Goal: Task Accomplishment & Management: Manage account settings

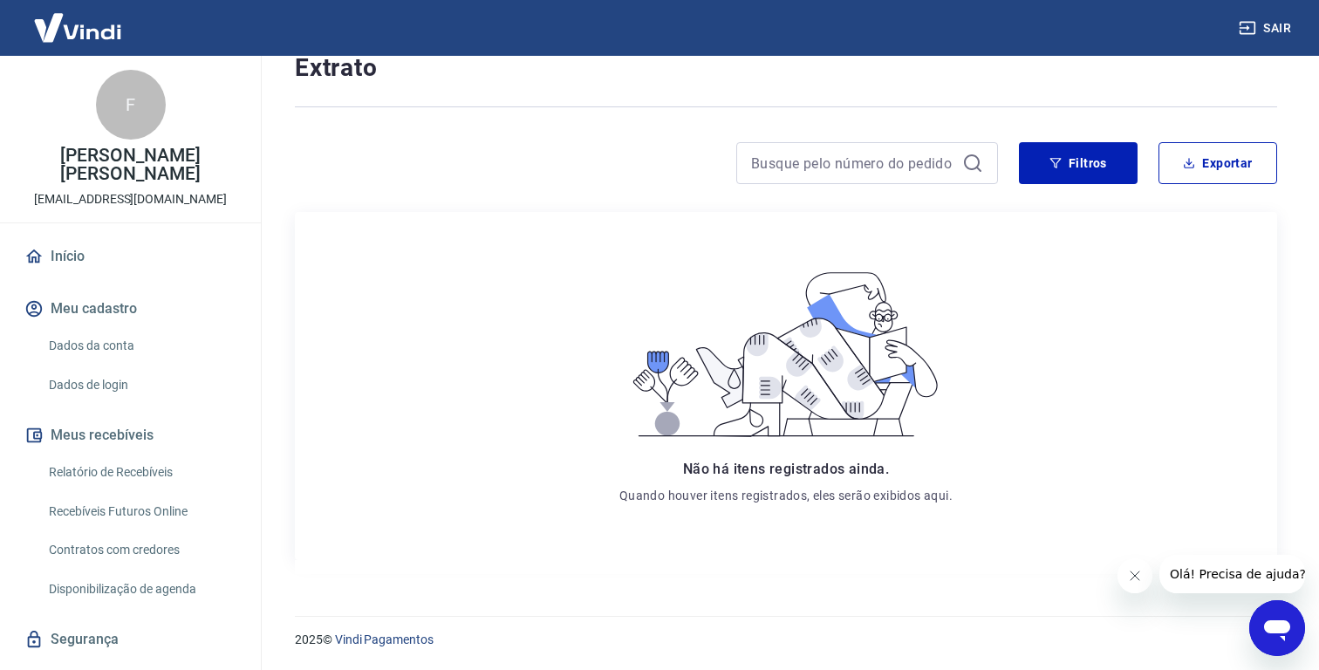
scroll to position [135, 0]
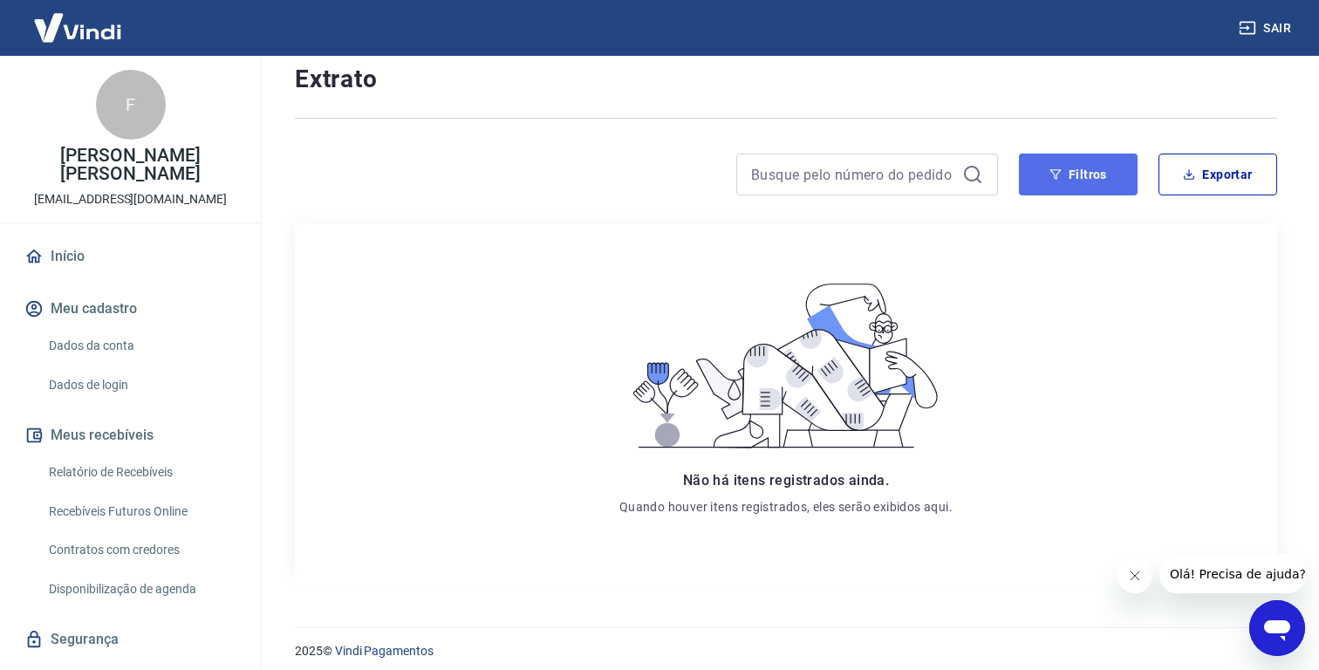
click at [1087, 187] on button "Filtros" at bounding box center [1078, 174] width 119 height 42
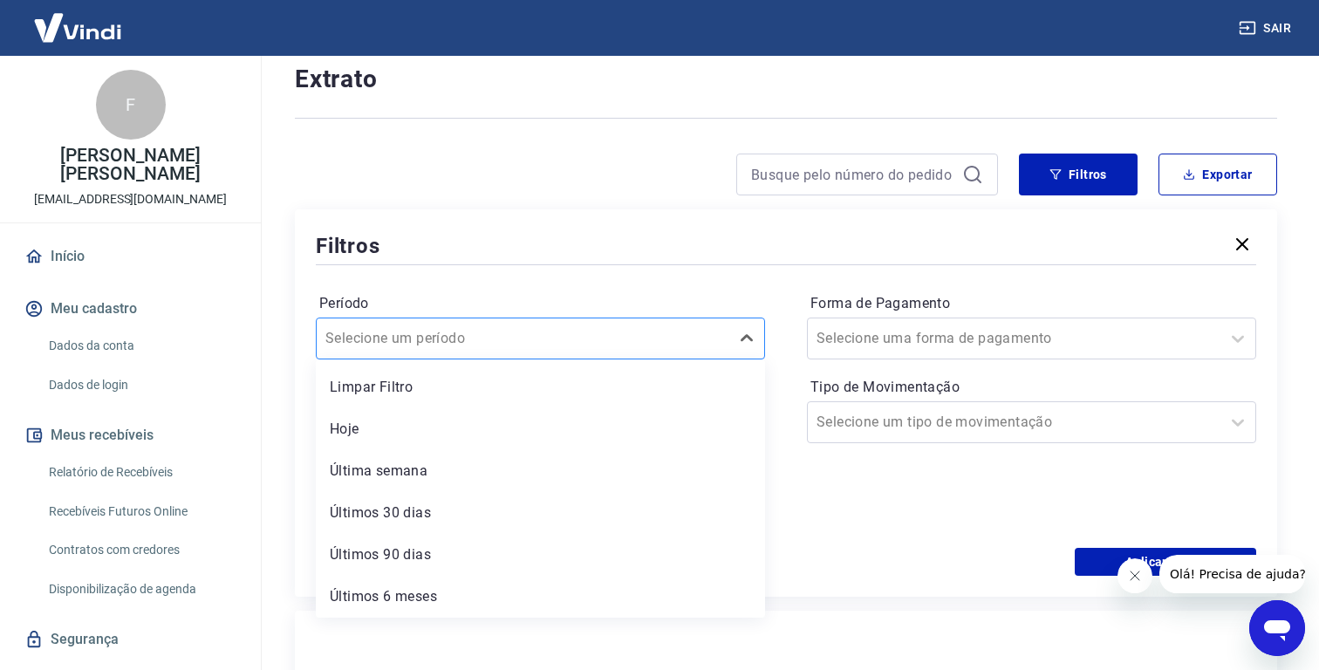
click at [563, 348] on div at bounding box center [522, 338] width 395 height 24
click at [438, 551] on div "Últimos 90 dias" at bounding box center [540, 554] width 449 height 35
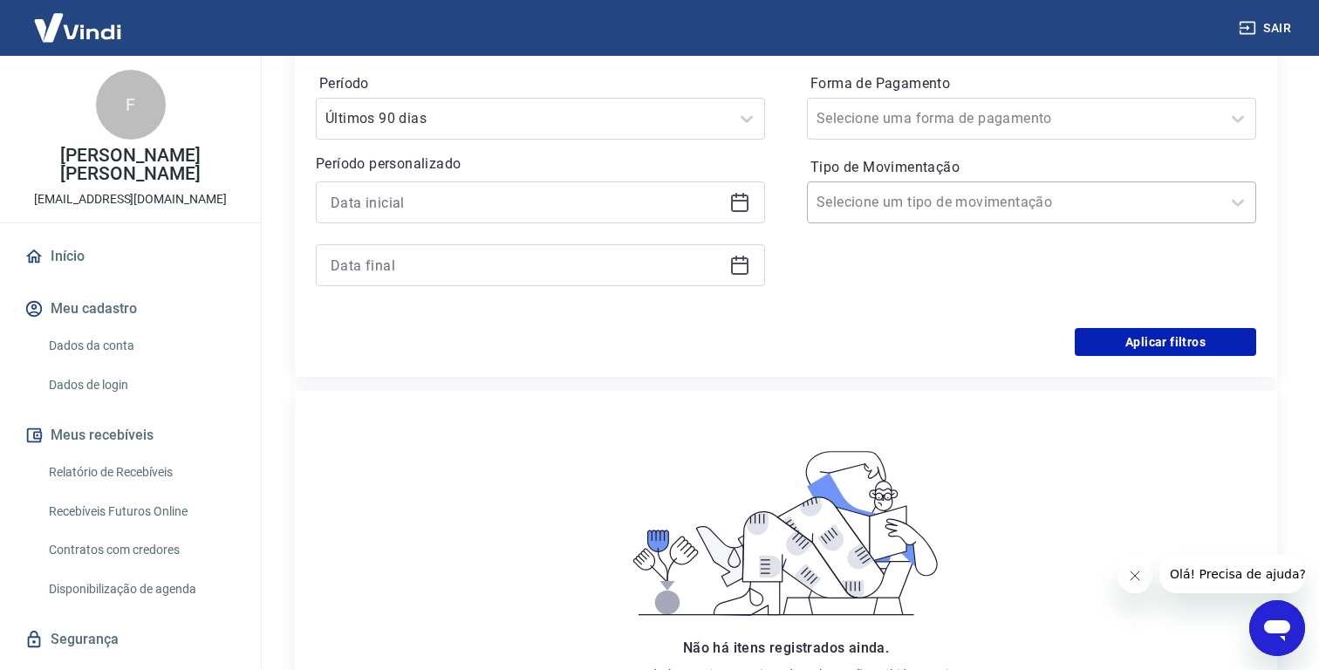
scroll to position [428, 0]
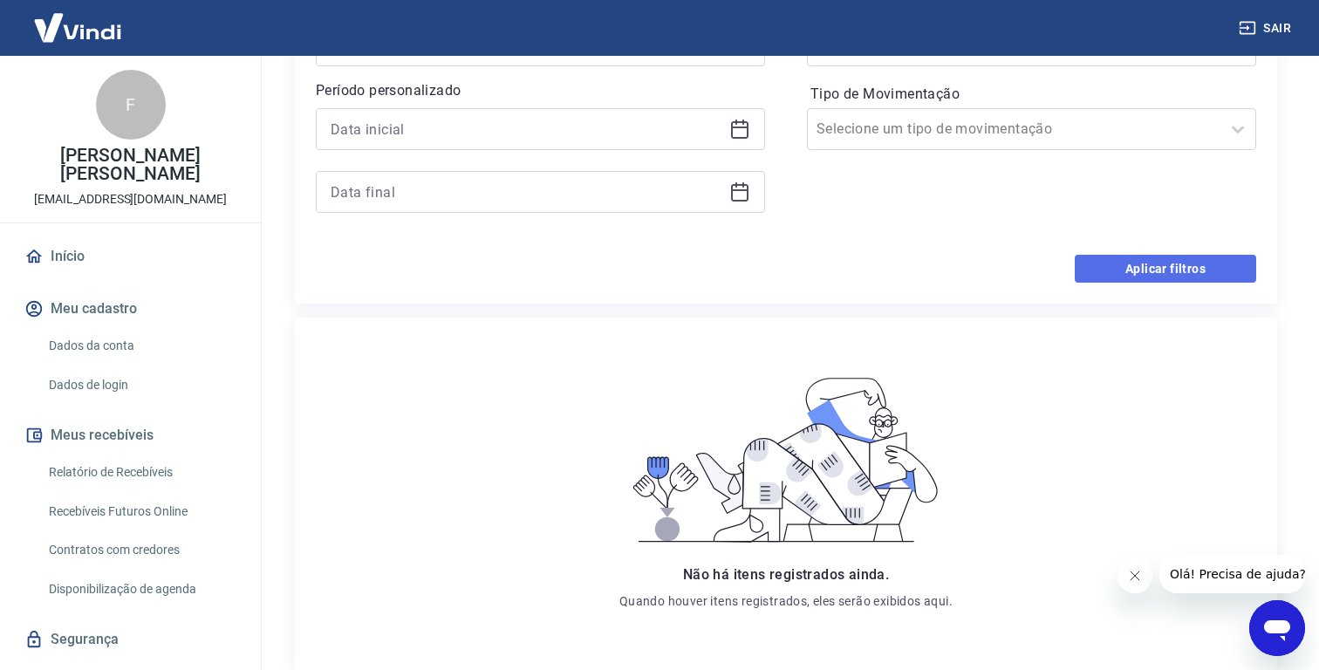
click at [1178, 282] on button "Aplicar filtros" at bounding box center [1164, 269] width 181 height 28
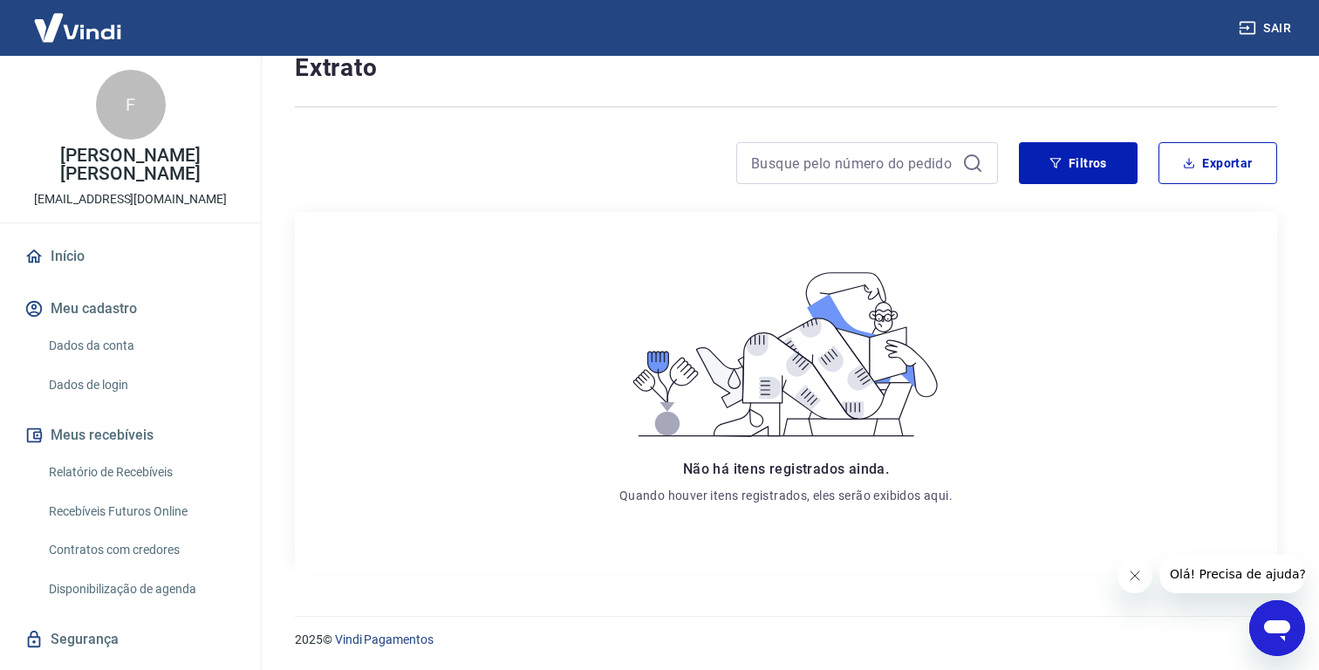
scroll to position [41, 0]
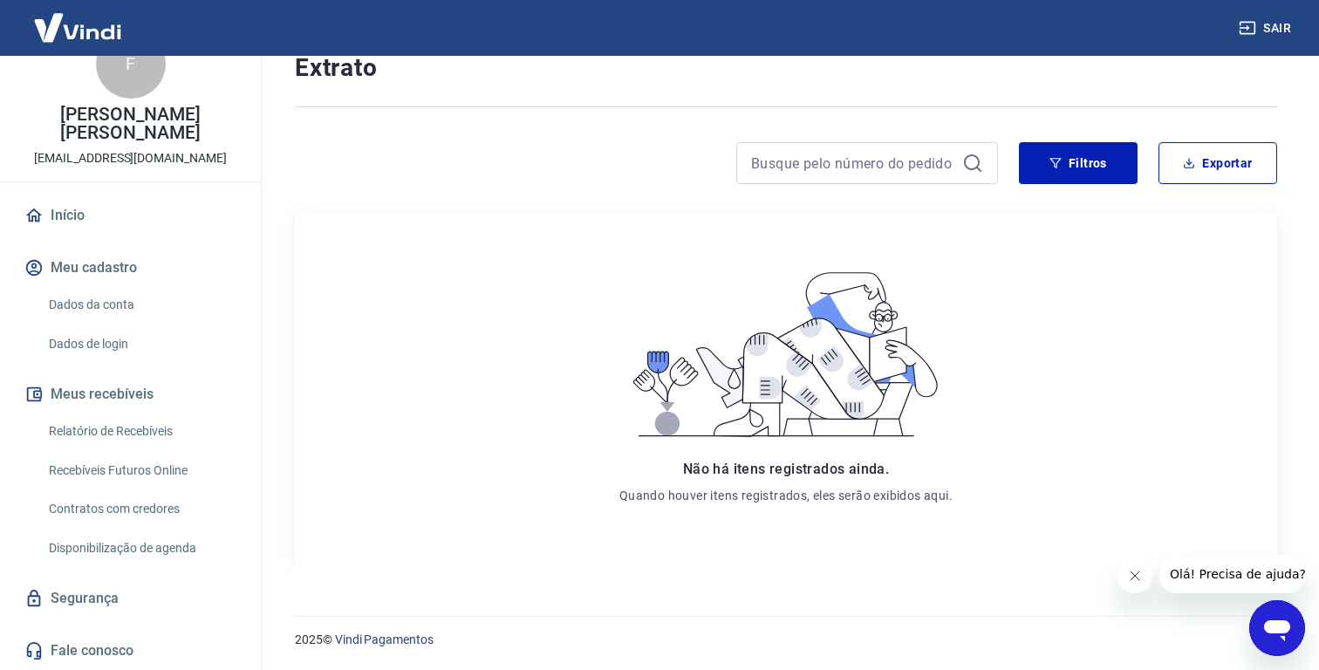
click at [140, 476] on link "Recebíveis Futuros Online" at bounding box center [141, 471] width 198 height 36
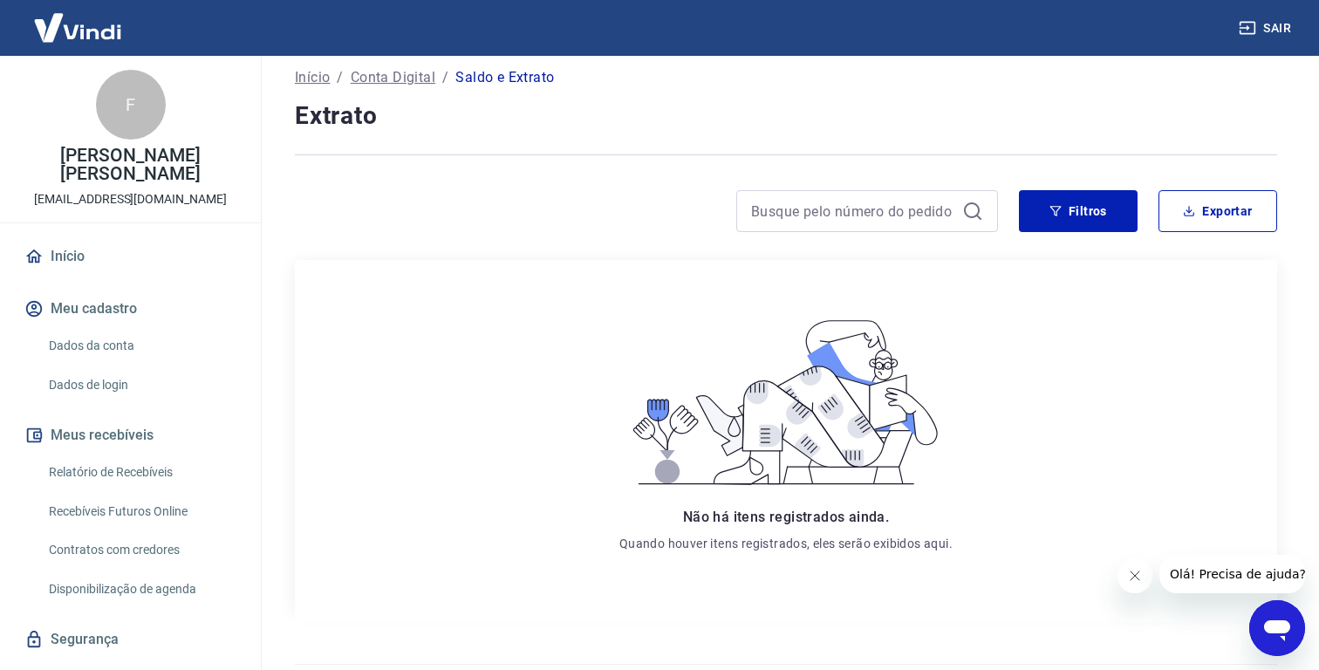
scroll to position [88, 0]
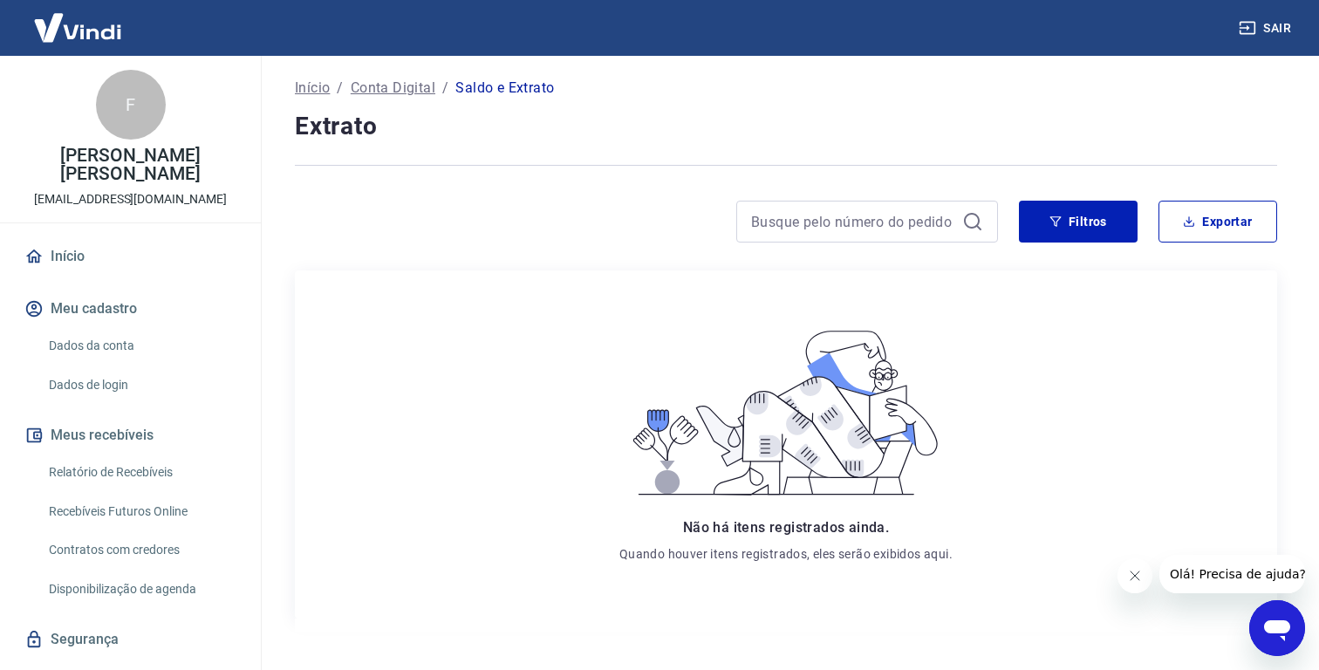
click at [133, 461] on link "Relatório de Recebíveis" at bounding box center [141, 472] width 198 height 36
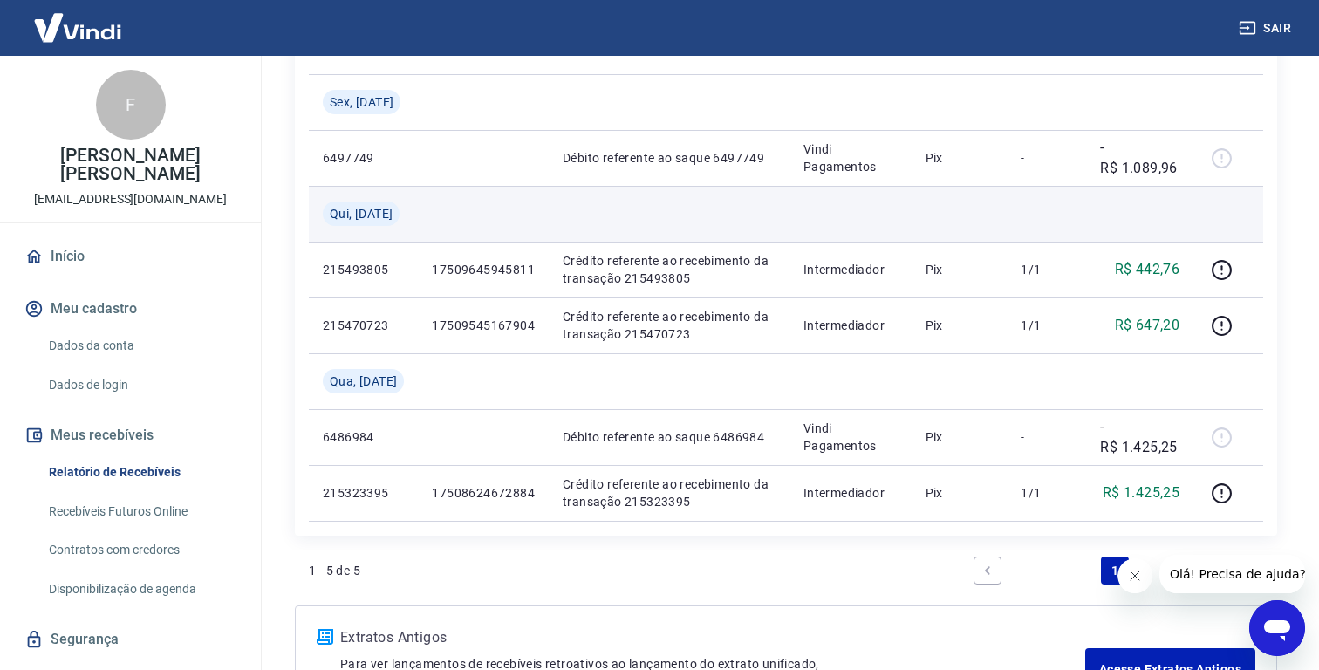
scroll to position [283, 0]
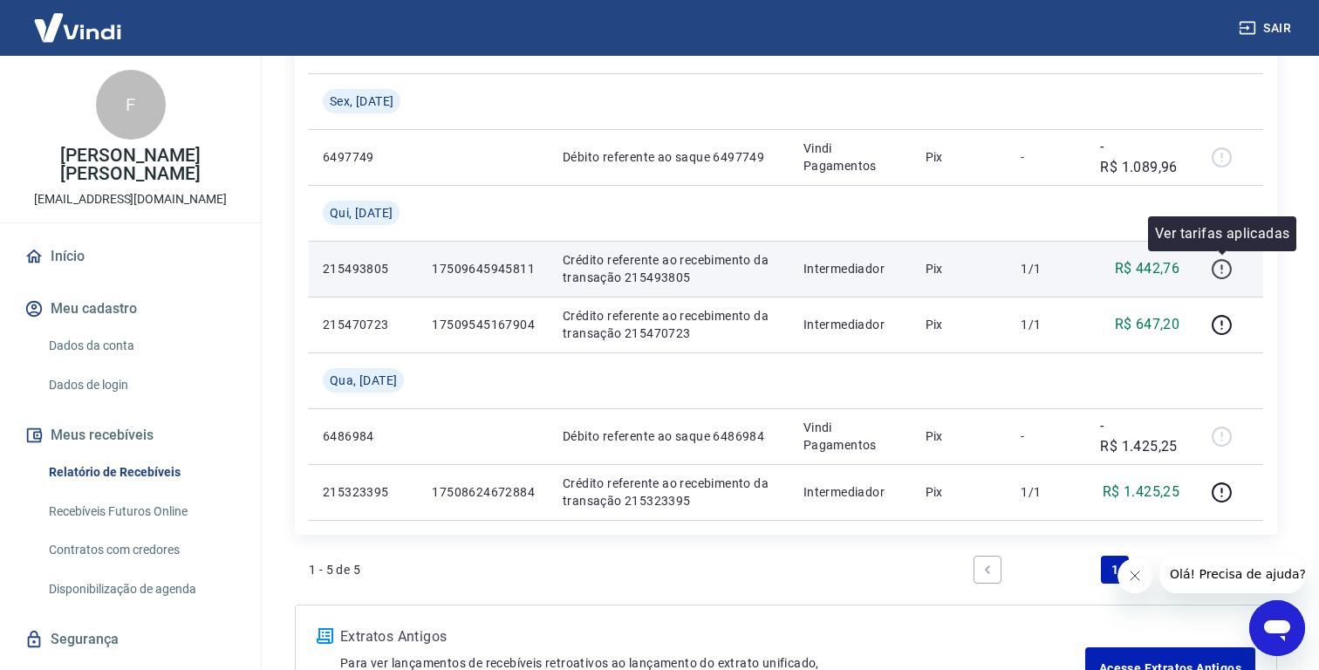
click at [1227, 265] on icon "button" at bounding box center [1221, 269] width 22 height 22
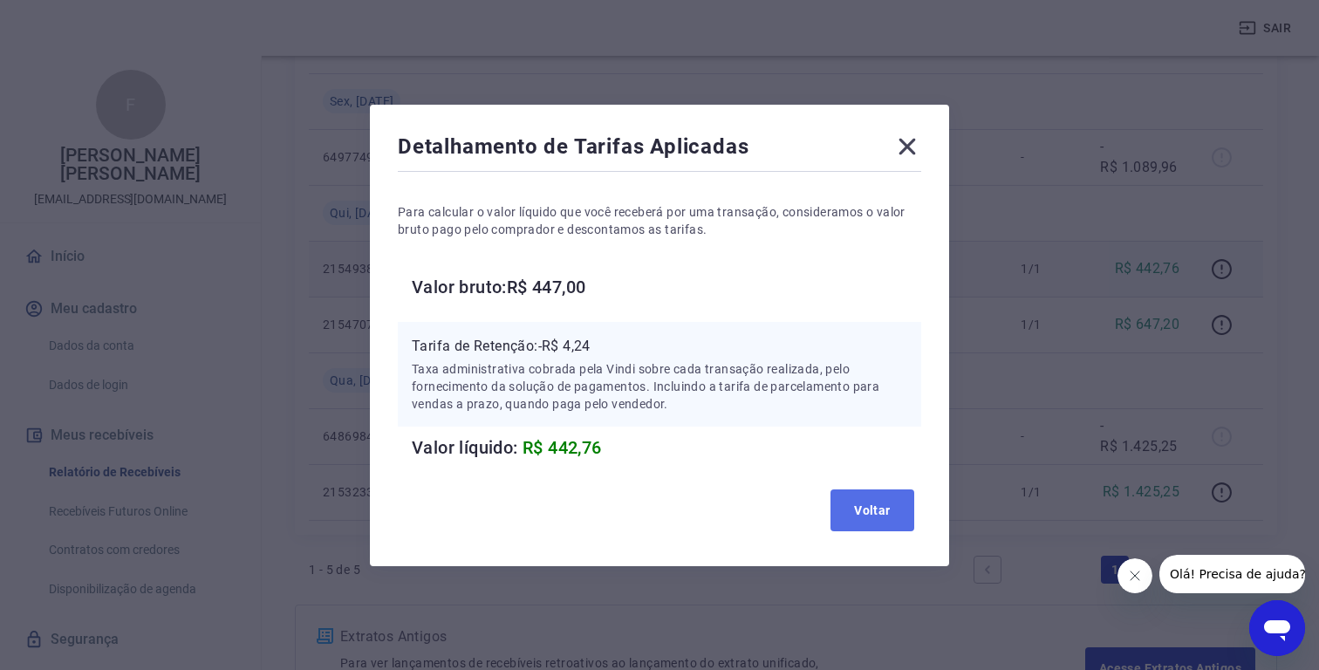
click at [866, 505] on button "Voltar" at bounding box center [872, 510] width 84 height 42
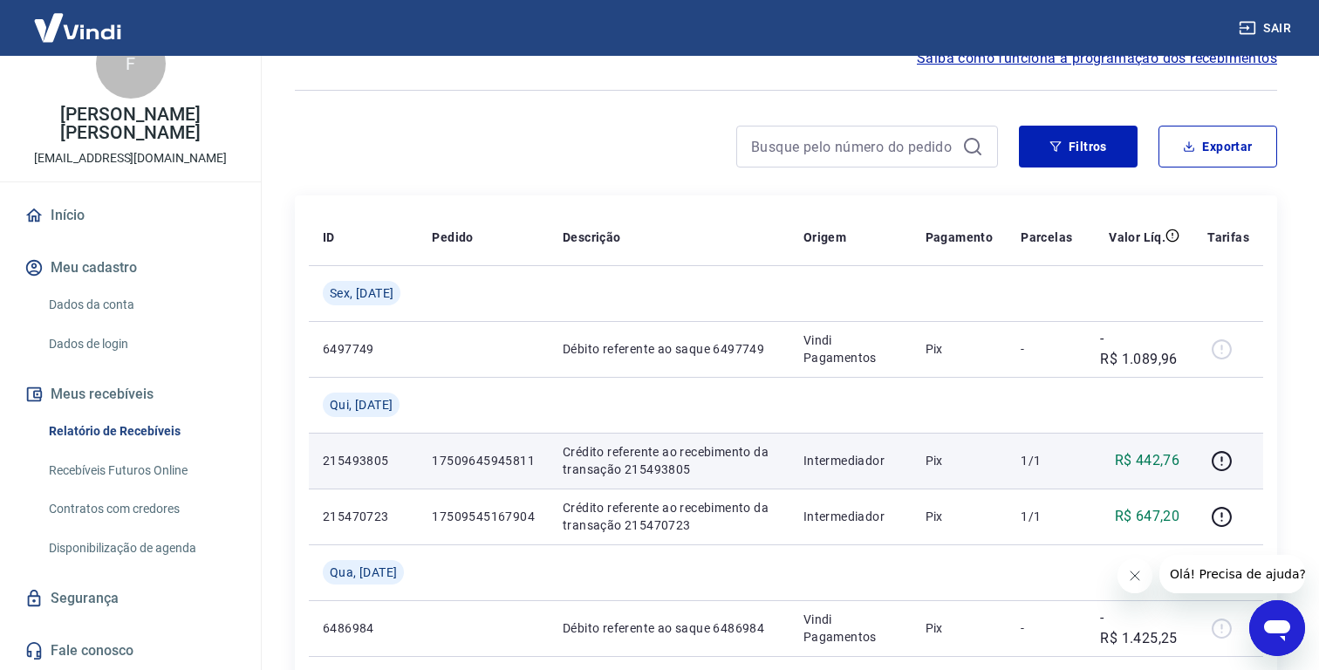
scroll to position [134, 0]
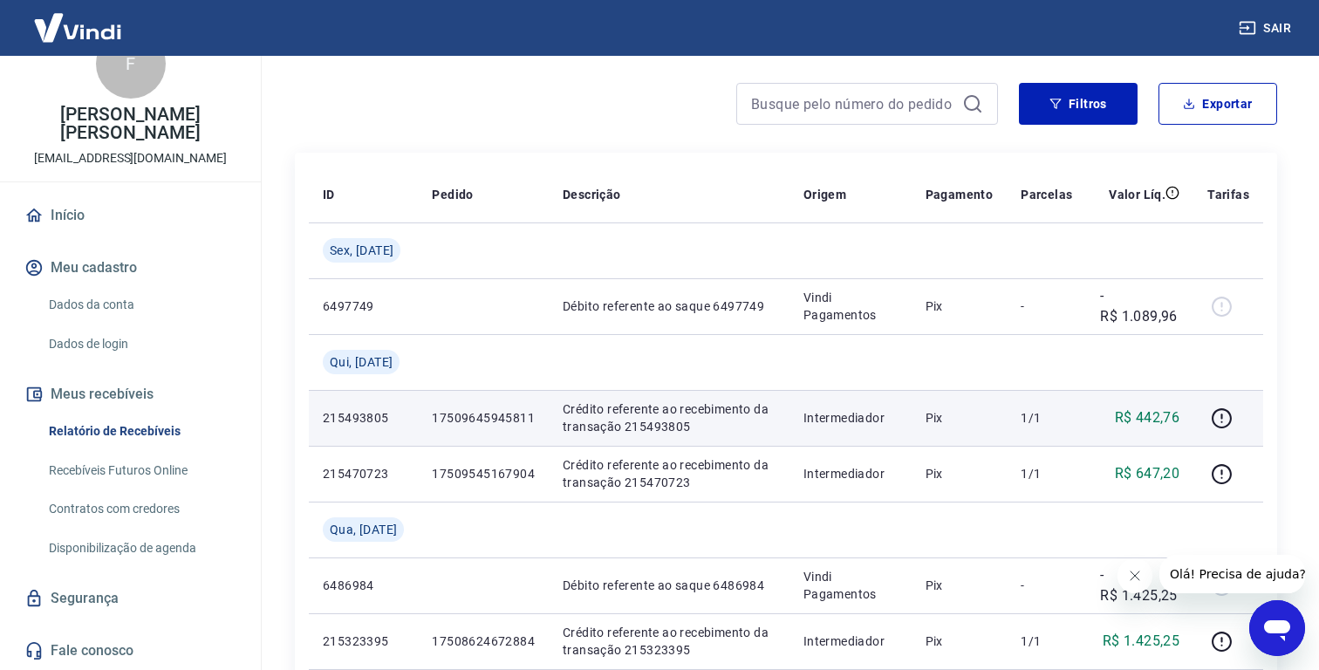
click at [138, 474] on link "Recebíveis Futuros Online" at bounding box center [141, 471] width 198 height 36
